Goal: Transaction & Acquisition: Purchase product/service

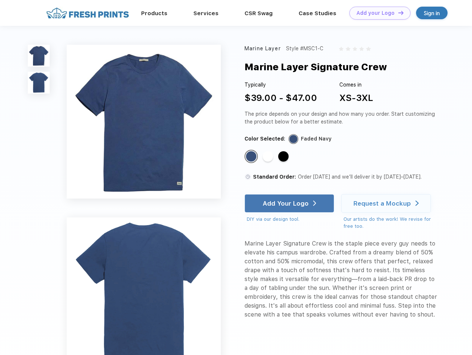
click at [377, 13] on link "Add your Logo Design Tool" at bounding box center [379, 13] width 61 height 13
click at [0, 0] on div "Design Tool" at bounding box center [0, 0] width 0 height 0
click at [397, 13] on link "Add your Logo Design Tool" at bounding box center [379, 13] width 61 height 13
click at [39, 56] on img at bounding box center [39, 56] width 22 height 22
click at [39, 83] on img at bounding box center [39, 83] width 22 height 22
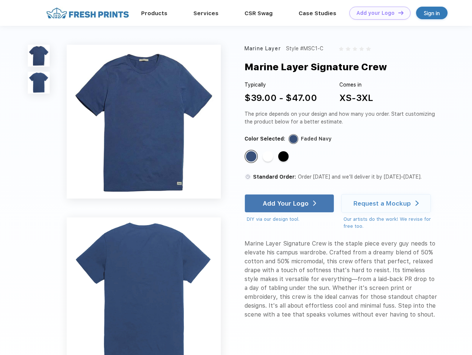
click at [252, 157] on div "Standard Color" at bounding box center [251, 156] width 10 height 10
click at [268, 157] on div "Standard Color" at bounding box center [267, 156] width 10 height 10
click at [284, 157] on div "Standard Color" at bounding box center [283, 156] width 10 height 10
click at [290, 204] on div "Add Your Logo" at bounding box center [285, 203] width 46 height 7
click at [387, 204] on div "Request a Mockup" at bounding box center [381, 203] width 57 height 7
